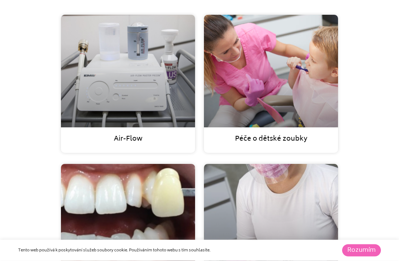
scroll to position [662, 0]
click at [123, 145] on link "Air-Flow" at bounding box center [128, 139] width 29 height 12
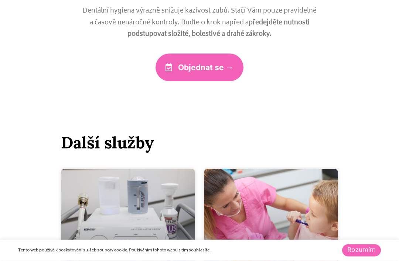
scroll to position [508, 0]
click at [192, 71] on span "Objednat se →" at bounding box center [205, 68] width 55 height 8
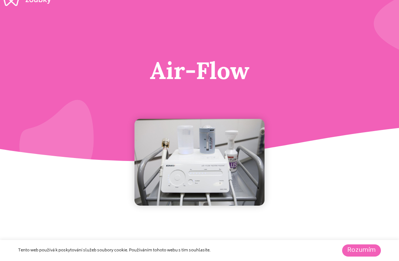
scroll to position [0, 0]
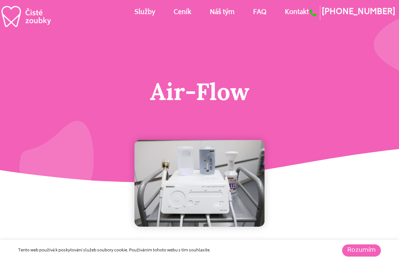
click at [175, 14] on link "Ceník" at bounding box center [183, 12] width 18 height 33
click at [135, 16] on link "Služby" at bounding box center [144, 12] width 21 height 33
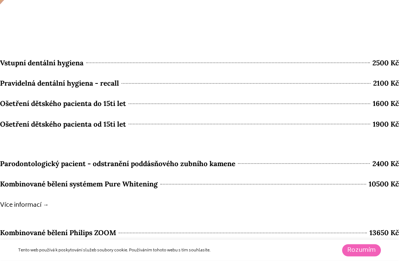
scroll to position [3213, 0]
